Goal: Obtain resource: Obtain resource

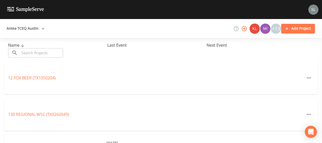
click at [21, 52] on input "text" at bounding box center [41, 52] width 43 height 9
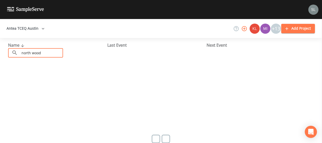
type input "north wood"
click at [27, 28] on button "Antea TCEQ Austin" at bounding box center [26, 28] width 42 height 9
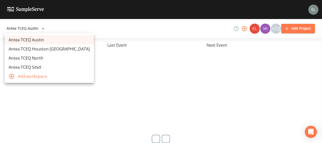
click at [39, 48] on link "Antea TCEQ Houston [GEOGRAPHIC_DATA]" at bounding box center [49, 48] width 89 height 9
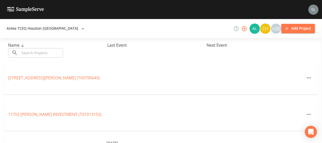
click at [53, 55] on input "text" at bounding box center [41, 52] width 43 height 9
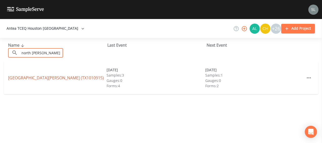
type input "north [PERSON_NAME]"
click at [48, 78] on link "[GEOGRAPHIC_DATA][PERSON_NAME] (TX1010915)" at bounding box center [56, 78] width 96 height 6
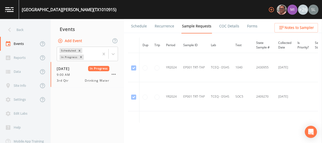
click at [251, 28] on link "Forms" at bounding box center [252, 26] width 12 height 14
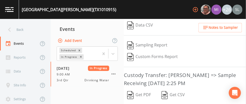
scroll to position [145, 0]
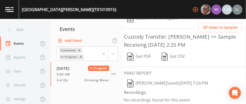
click at [163, 82] on button "[PERSON_NAME]  Saved: [DATE] 7:24 PM" at bounding box center [167, 84] width 87 height 12
click at [140, 54] on button "Get PDF" at bounding box center [139, 57] width 30 height 12
click at [114, 74] on icon "button" at bounding box center [114, 74] width 4 height 1
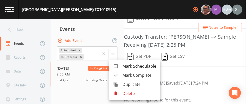
click at [118, 76] on icon at bounding box center [115, 75] width 5 height 5
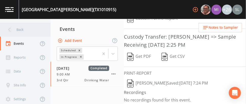
click at [40, 29] on div "Back" at bounding box center [23, 30] width 46 height 14
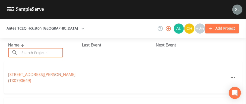
click at [40, 54] on input "text" at bounding box center [41, 52] width 43 height 9
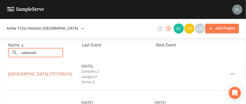
scroll to position [67, 0]
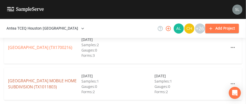
type input "oakwood"
click at [45, 80] on link "OAKWOOD VILLAGE MOBILE HOME SUBDIVISION (TX1011803)" at bounding box center [42, 84] width 69 height 12
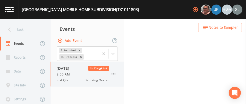
click at [79, 73] on div "9:00 AM" at bounding box center [83, 74] width 53 height 5
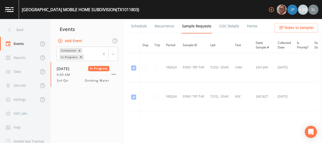
click at [248, 30] on link "Forms" at bounding box center [252, 26] width 12 height 14
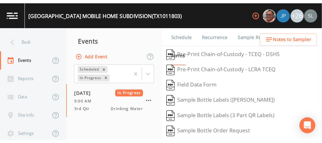
scroll to position [145, 0]
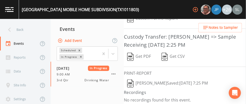
click at [152, 84] on button "Sloan Rigamonti  Saved: September 29, 2025 7:25 PM" at bounding box center [167, 84] width 87 height 12
click at [150, 53] on button "Get PDF" at bounding box center [139, 57] width 30 height 12
click at [114, 75] on icon "button" at bounding box center [114, 74] width 6 height 6
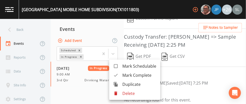
click at [121, 75] on div at bounding box center [117, 75] width 9 height 5
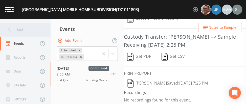
click at [36, 26] on div "Back" at bounding box center [23, 30] width 46 height 14
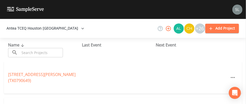
click at [35, 53] on input "text" at bounding box center [41, 52] width 43 height 9
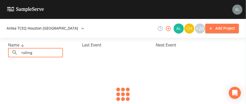
type input "rolling o"
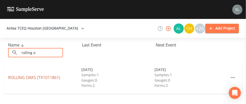
click at [21, 79] on link "ROLLING OAKS (TX1011861)" at bounding box center [34, 78] width 52 height 6
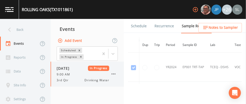
click at [72, 67] on span "09/29/2025" at bounding box center [65, 68] width 16 height 5
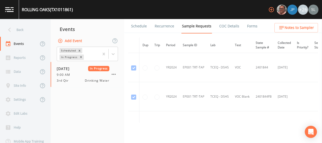
click at [253, 29] on link "Forms" at bounding box center [252, 26] width 12 height 14
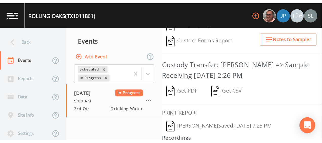
scroll to position [140, 0]
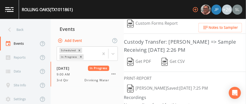
click at [145, 90] on button "Sloan Rigamonti  Saved: September 29, 2025 7:25 PM" at bounding box center [167, 89] width 87 height 12
click at [139, 61] on button "Get PDF" at bounding box center [139, 62] width 30 height 12
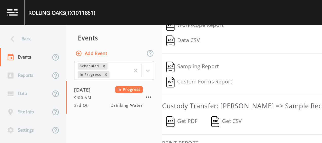
scroll to position [107, 0]
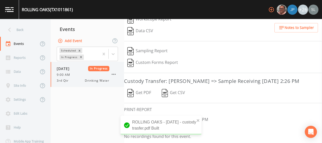
click at [115, 73] on icon "button" at bounding box center [114, 74] width 6 height 6
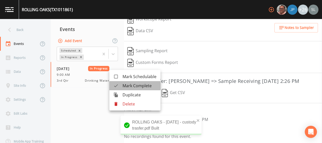
click at [132, 86] on span "Mark Complete" at bounding box center [139, 85] width 34 height 6
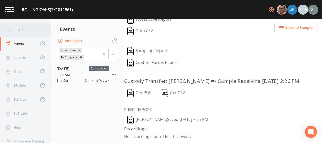
click at [27, 27] on div "Back" at bounding box center [23, 30] width 46 height 14
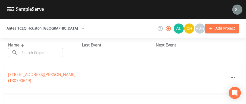
click at [40, 55] on input "text" at bounding box center [41, 52] width 43 height 9
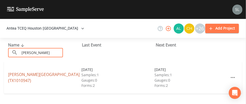
type input "crick"
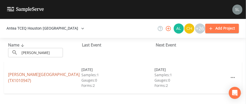
click at [43, 78] on link "CRICKETT HILL ESTATES (TX1010947)" at bounding box center [44, 78] width 72 height 12
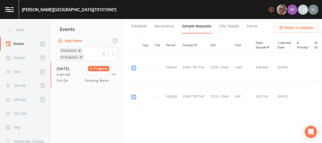
click at [252, 27] on link "Forms" at bounding box center [252, 26] width 12 height 14
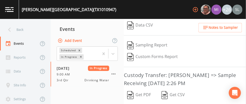
scroll to position [145, 0]
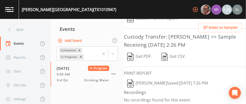
click at [146, 79] on button "Sloan Rigamonti  Saved: September 29, 2025 7:26 PM" at bounding box center [167, 84] width 87 height 12
click at [145, 56] on button "Get PDF" at bounding box center [139, 57] width 30 height 12
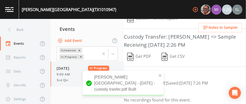
click at [113, 74] on icon "button" at bounding box center [114, 74] width 4 height 1
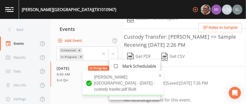
click at [123, 74] on span "Mark Complete" at bounding box center [139, 75] width 34 height 6
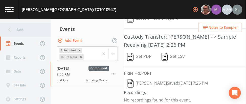
click at [31, 33] on div "Back" at bounding box center [23, 30] width 46 height 14
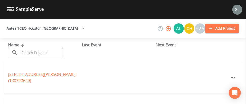
click at [39, 52] on input "text" at bounding box center [41, 52] width 43 height 9
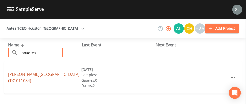
type input "boudrea"
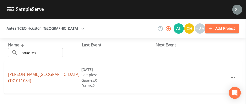
click at [38, 78] on link "BOUDREAUX GARDENS (TX1011084)" at bounding box center [44, 78] width 72 height 12
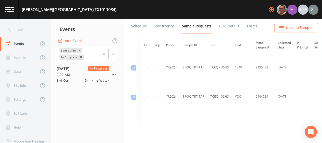
click at [250, 29] on link "Forms" at bounding box center [252, 26] width 12 height 14
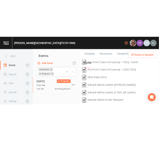
scroll to position [145, 0]
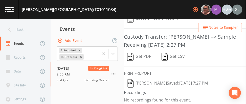
click at [156, 81] on button "Sloan Rigamonti  Saved: September 29, 2025 7:27 PM" at bounding box center [167, 84] width 87 height 12
click at [143, 52] on button "Get PDF" at bounding box center [139, 57] width 30 height 12
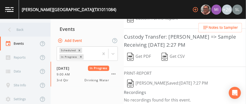
click at [24, 29] on div "Back" at bounding box center [23, 30] width 46 height 14
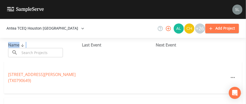
drag, startPoint x: 42, startPoint y: 46, endPoint x: 41, endPoint y: 49, distance: 3.1
click at [41, 49] on div "Name ​ ​" at bounding box center [45, 49] width 74 height 15
click at [44, 59] on div "Name ​ ​ Last Event Next Event" at bounding box center [123, 50] width 246 height 24
click at [38, 55] on input "text" at bounding box center [41, 52] width 43 height 9
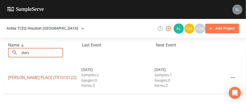
type input "dors"
click at [44, 78] on link "DORSETT PLACE (TX1010122)" at bounding box center [42, 78] width 68 height 6
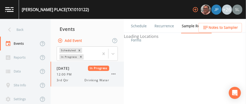
click at [81, 74] on div "12:00 PM" at bounding box center [83, 74] width 53 height 5
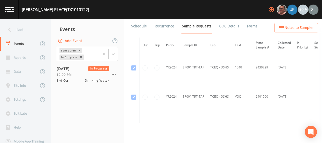
click at [249, 25] on link "Forms" at bounding box center [252, 26] width 12 height 14
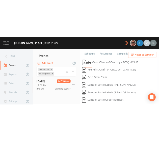
scroll to position [145, 0]
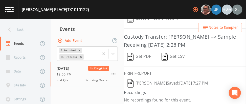
click at [155, 81] on button "Sloan Rigamonti  Saved: September 29, 2025 7:27 PM" at bounding box center [167, 84] width 87 height 12
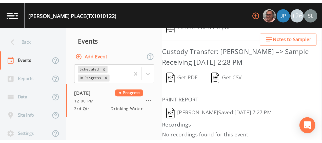
scroll to position [354, 0]
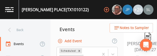
drag, startPoint x: 81, startPoint y: 55, endPoint x: 86, endPoint y: 70, distance: 15.1
click at [86, 56] on html "DORSETT PLACE (TX1010122) +26 Back Events Reports Data Site Info Settings Edit …" at bounding box center [78, 28] width 157 height 56
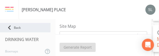
click at [23, 24] on div "Back" at bounding box center [25, 27] width 51 height 9
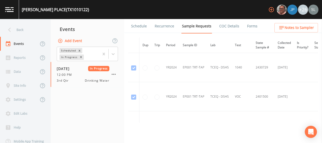
click at [256, 32] on ul "Schedule Recurrence Sample Requests COC Details Forms" at bounding box center [223, 26] width 198 height 14
click at [255, 31] on ul "Schedule Recurrence Sample Requests COC Details Forms" at bounding box center [223, 26] width 198 height 14
click at [248, 29] on link "Forms" at bounding box center [252, 26] width 12 height 14
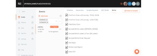
scroll to position [107, 0]
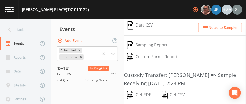
click at [138, 93] on button "Get PDF" at bounding box center [139, 96] width 30 height 12
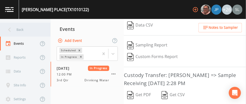
click at [7, 35] on div "Back" at bounding box center [23, 30] width 46 height 14
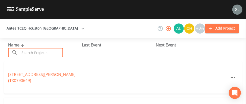
click at [39, 51] on input "text" at bounding box center [41, 52] width 43 height 9
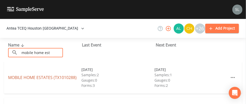
type input "mobile home est"
click at [47, 77] on link "MOBILE HOME ESTATES (TX1010288)" at bounding box center [42, 78] width 69 height 6
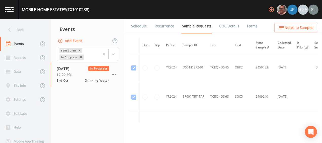
click at [246, 27] on link "Forms" at bounding box center [252, 26] width 12 height 14
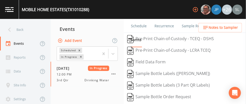
scroll to position [145, 0]
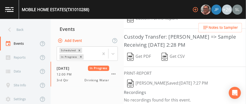
click at [147, 78] on button "Sloan Rigamonti  Saved: September 29, 2025 7:27 PM" at bounding box center [167, 84] width 87 height 12
click at [137, 57] on button "Get PDF" at bounding box center [139, 57] width 30 height 12
